Goal: Task Accomplishment & Management: Use online tool/utility

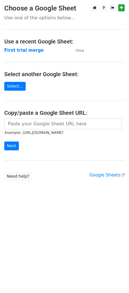
click at [44, 48] on td "First trial merge" at bounding box center [36, 50] width 65 height 7
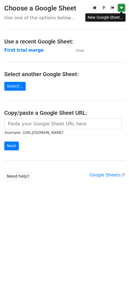
click at [119, 9] on link at bounding box center [121, 7] width 7 height 7
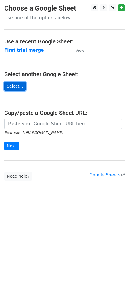
click at [15, 85] on link "Select..." at bounding box center [14, 86] width 21 height 9
click at [21, 50] on strong "First trial merge" at bounding box center [23, 50] width 39 height 5
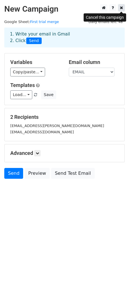
click at [120, 10] on icon at bounding box center [120, 8] width 3 height 4
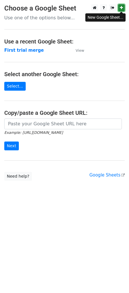
click at [119, 8] on icon at bounding box center [120, 8] width 3 height 4
click at [17, 87] on link "Select..." at bounding box center [14, 86] width 21 height 9
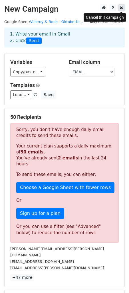
click at [121, 7] on icon at bounding box center [120, 8] width 3 height 4
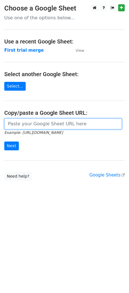
click at [42, 125] on input "url" at bounding box center [62, 124] width 117 height 11
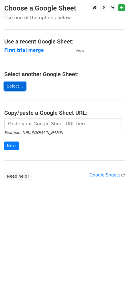
click at [18, 85] on link "Select..." at bounding box center [14, 86] width 21 height 9
click at [21, 86] on link "Select..." at bounding box center [14, 86] width 21 height 9
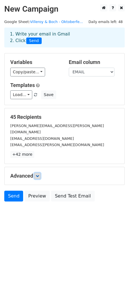
click at [37, 174] on icon at bounding box center [37, 175] width 3 height 3
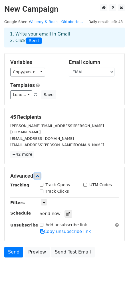
click at [37, 174] on icon at bounding box center [37, 175] width 3 height 3
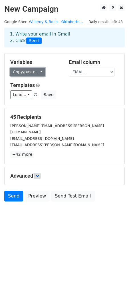
click at [36, 72] on link "Copy/paste..." at bounding box center [27, 72] width 35 height 9
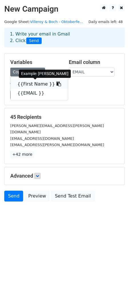
click at [39, 84] on link "{{First Name }}" at bounding box center [39, 84] width 57 height 9
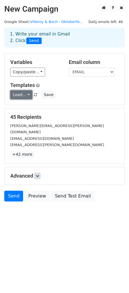
click at [25, 95] on link "Load..." at bounding box center [21, 94] width 22 height 9
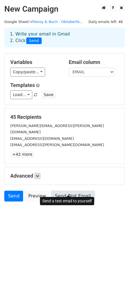
click at [68, 191] on link "Send Test Email" at bounding box center [72, 196] width 43 height 11
click at [77, 191] on link "Send Test Email" at bounding box center [72, 196] width 43 height 11
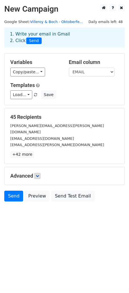
click at [49, 22] on link "Villeroy & Boch - Oktoberfe..." at bounding box center [56, 22] width 53 height 4
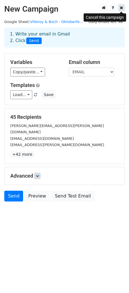
click at [120, 9] on icon at bounding box center [120, 8] width 3 height 4
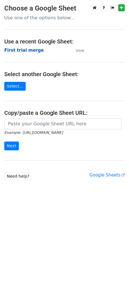
click at [26, 50] on strong "First trial merge" at bounding box center [23, 50] width 39 height 5
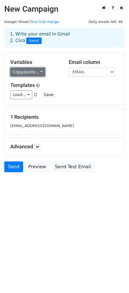
click at [30, 73] on link "Copy/paste..." at bounding box center [27, 72] width 35 height 9
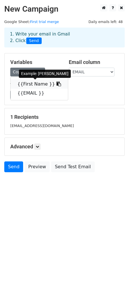
click at [30, 86] on link "{{First Name }}" at bounding box center [39, 84] width 57 height 9
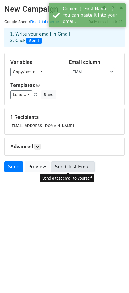
click at [63, 169] on link "Send Test Email" at bounding box center [72, 167] width 43 height 11
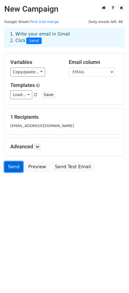
click at [13, 168] on link "Send" at bounding box center [13, 167] width 19 height 11
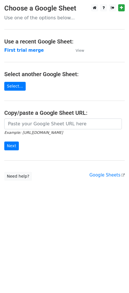
click at [43, 154] on div "Example: [URL][DOMAIN_NAME] Next" at bounding box center [64, 138] width 129 height 38
click at [18, 85] on link "Select..." at bounding box center [14, 86] width 21 height 9
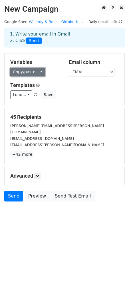
click at [35, 72] on link "Copy/paste..." at bounding box center [27, 72] width 35 height 9
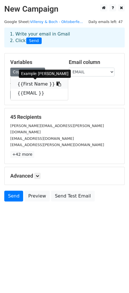
click at [33, 83] on link "{{First Name }}" at bounding box center [39, 84] width 57 height 9
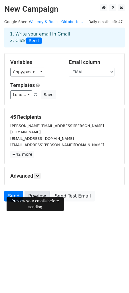
click at [32, 191] on link "Preview" at bounding box center [36, 196] width 25 height 11
click at [26, 230] on html "New Campaign Daily emails left: 47 Google Sheet: Villeroy & Boch - Oktoberfe...…" at bounding box center [64, 146] width 129 height 293
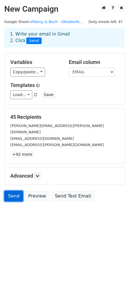
click at [16, 191] on link "Send" at bounding box center [13, 196] width 19 height 11
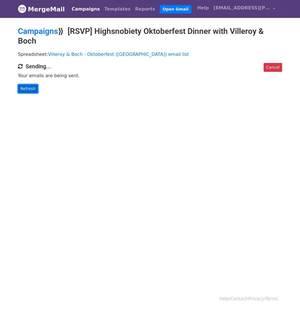
click at [34, 88] on link "Refresh" at bounding box center [28, 88] width 20 height 9
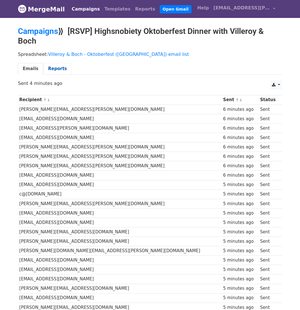
click at [54, 69] on link "Reports" at bounding box center [57, 69] width 28 height 12
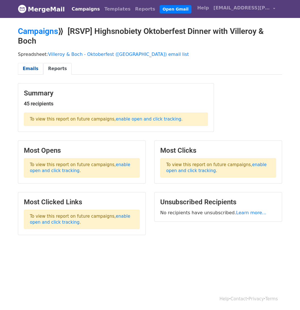
click at [29, 68] on link "Emails" at bounding box center [30, 69] width 25 height 12
